Goal: Obtain resource: Obtain resource

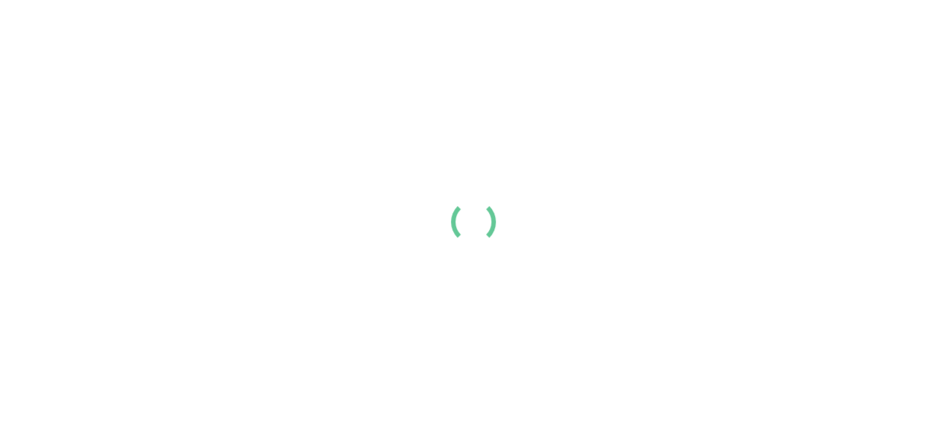
click at [573, 360] on div at bounding box center [473, 221] width 946 height 443
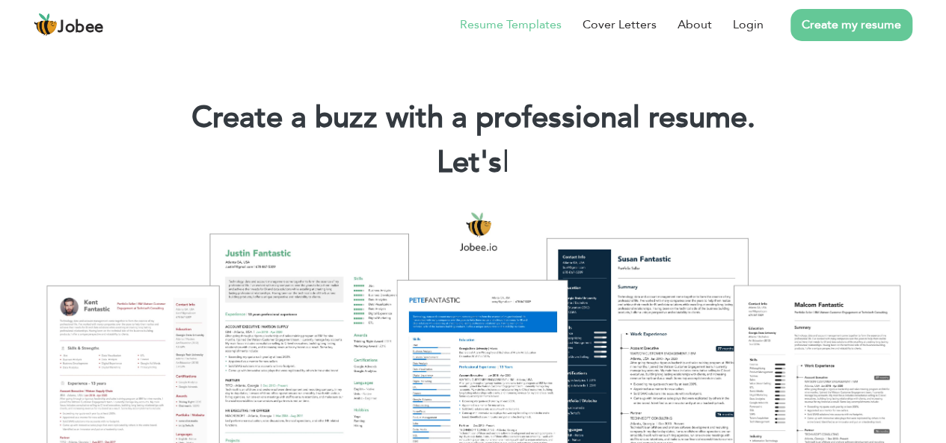
click at [553, 20] on link "Resume Templates" at bounding box center [511, 25] width 102 height 18
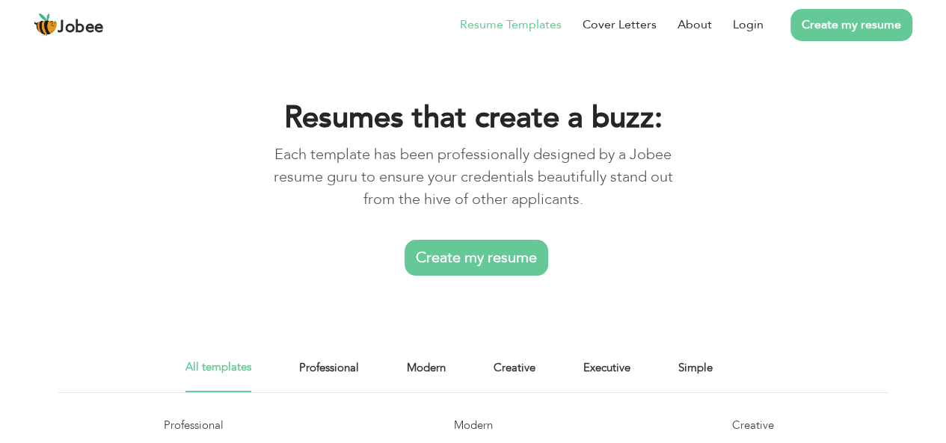
scroll to position [203, 0]
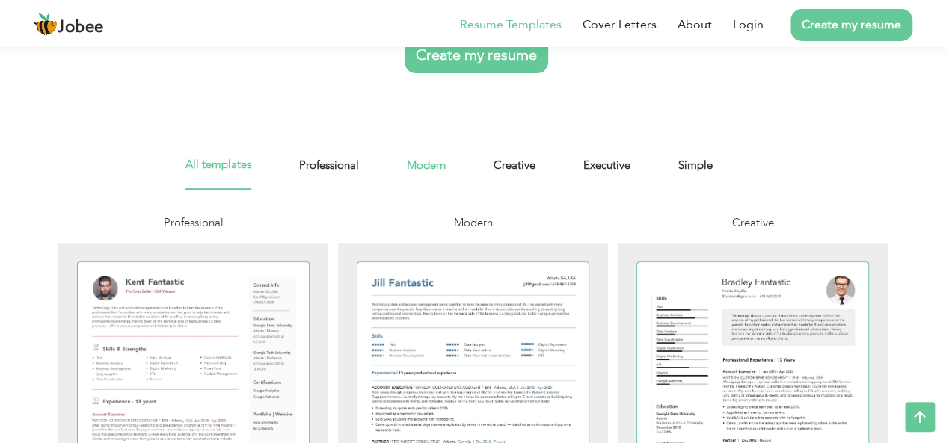
click at [436, 165] on link "Modern" at bounding box center [426, 173] width 39 height 34
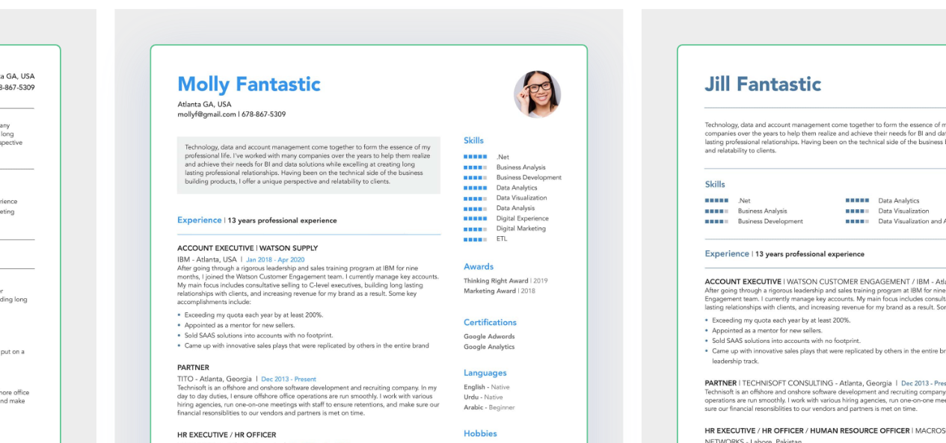
scroll to position [345, 0]
click at [462, 209] on div at bounding box center [473, 247] width 232 height 300
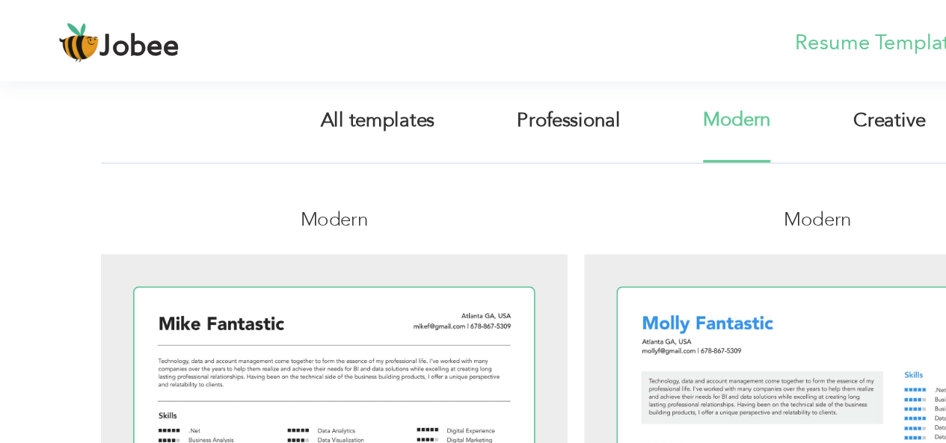
scroll to position [273, 0]
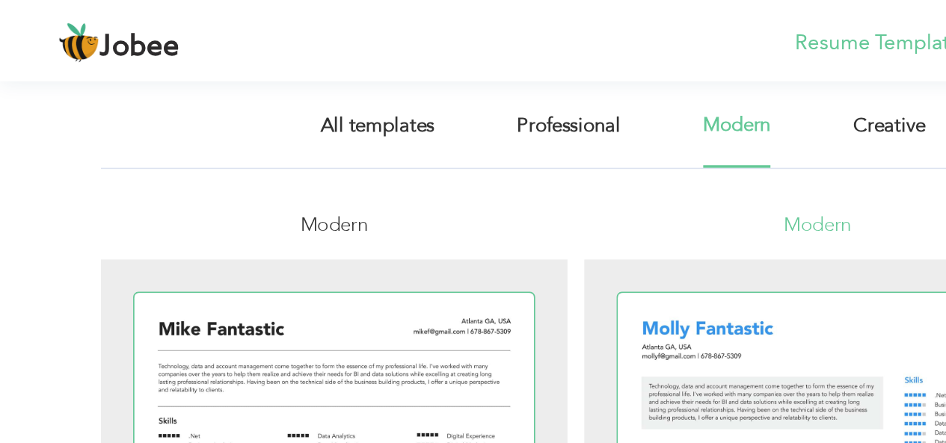
click at [455, 123] on span "Modern" at bounding box center [472, 130] width 39 height 15
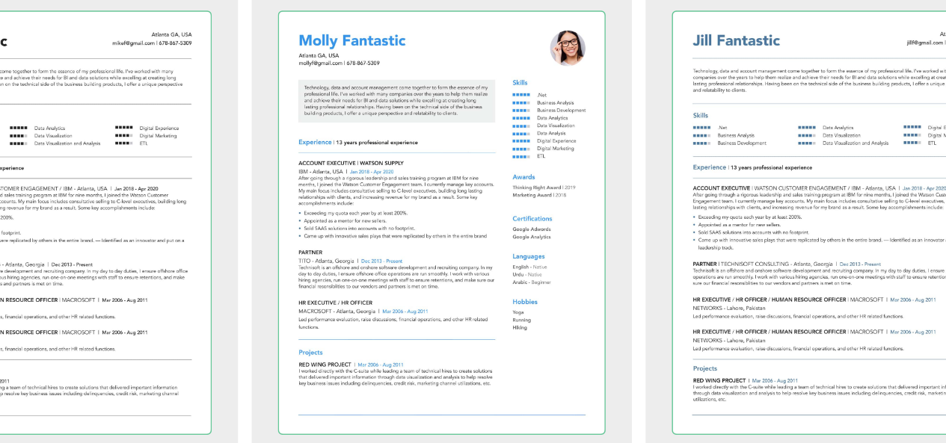
scroll to position [307, 0]
click at [382, 306] on div at bounding box center [473, 286] width 232 height 300
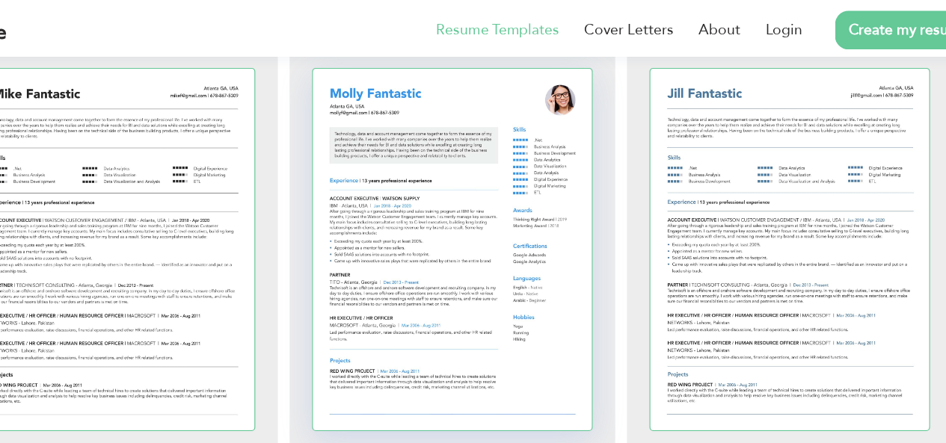
scroll to position [385, 0]
